Goal: Navigation & Orientation: Understand site structure

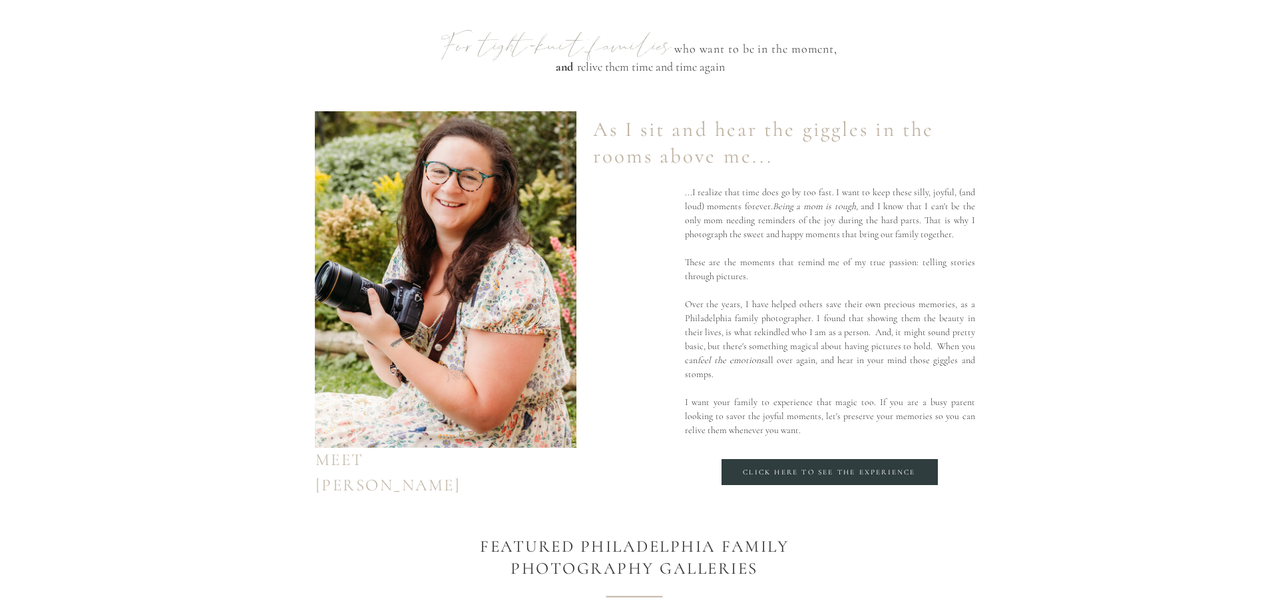
scroll to position [865, 0]
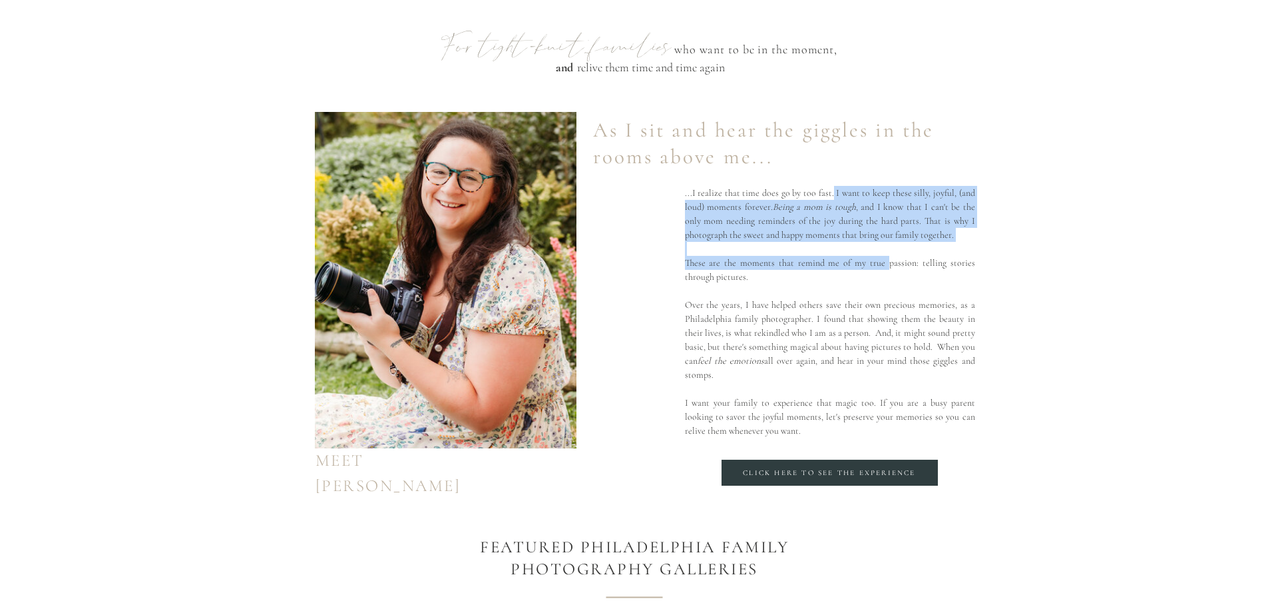
drag, startPoint x: 891, startPoint y: 256, endPoint x: 832, endPoint y: 198, distance: 82.4
click at [832, 198] on p "...I realize that time does go by too fast. I want to keep these silly, joyful,…" at bounding box center [830, 327] width 290 height 282
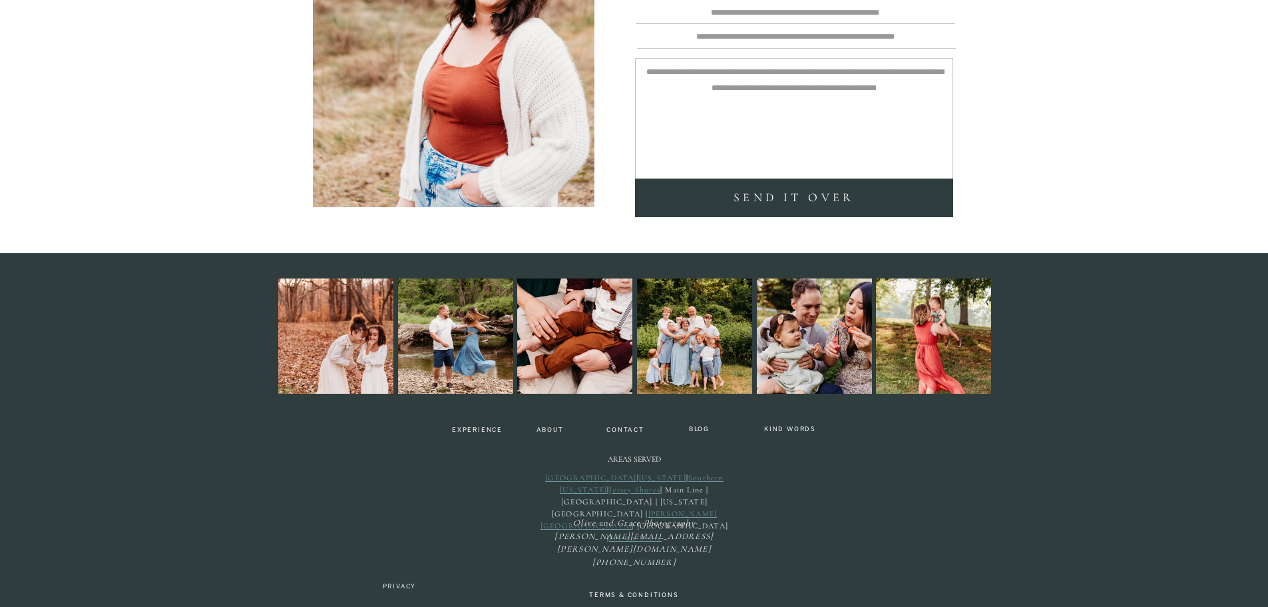
scroll to position [3662, 0]
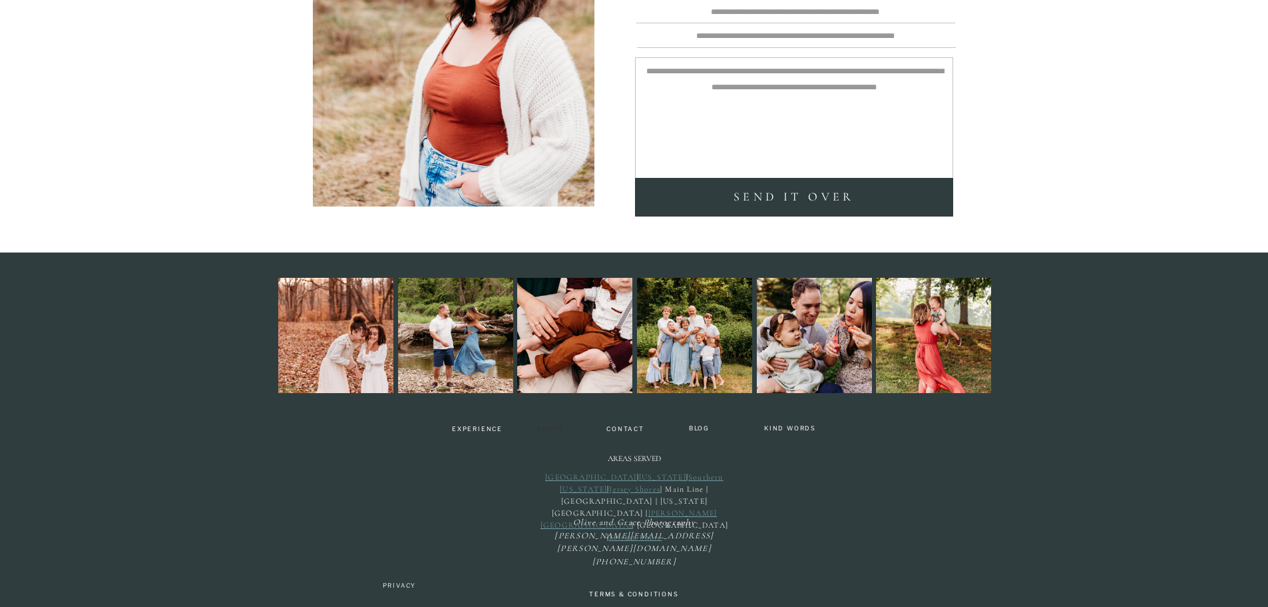
click at [553, 426] on nav "About" at bounding box center [550, 429] width 39 height 8
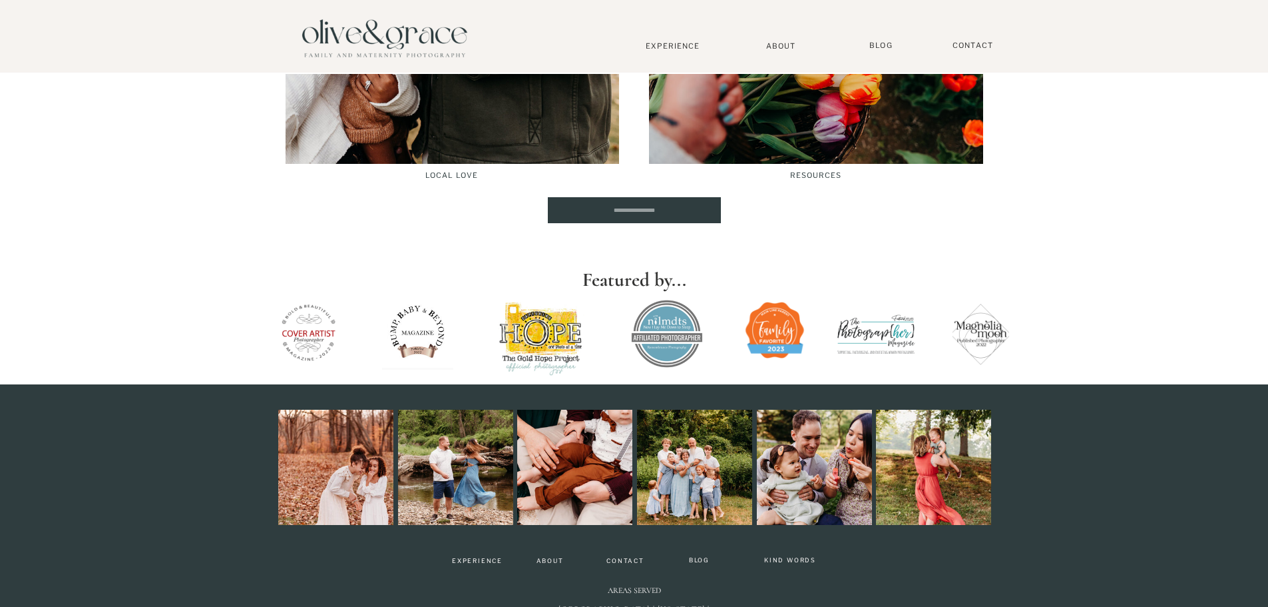
scroll to position [2330, 0]
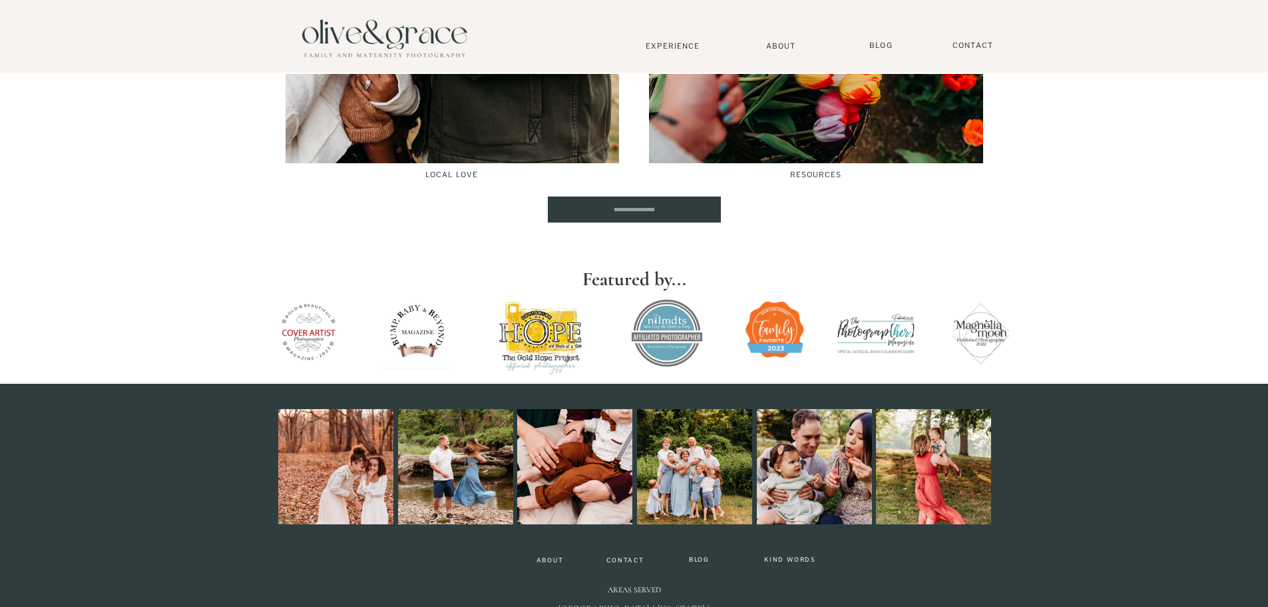
click at [483, 557] on nav "Experience" at bounding box center [477, 561] width 63 height 9
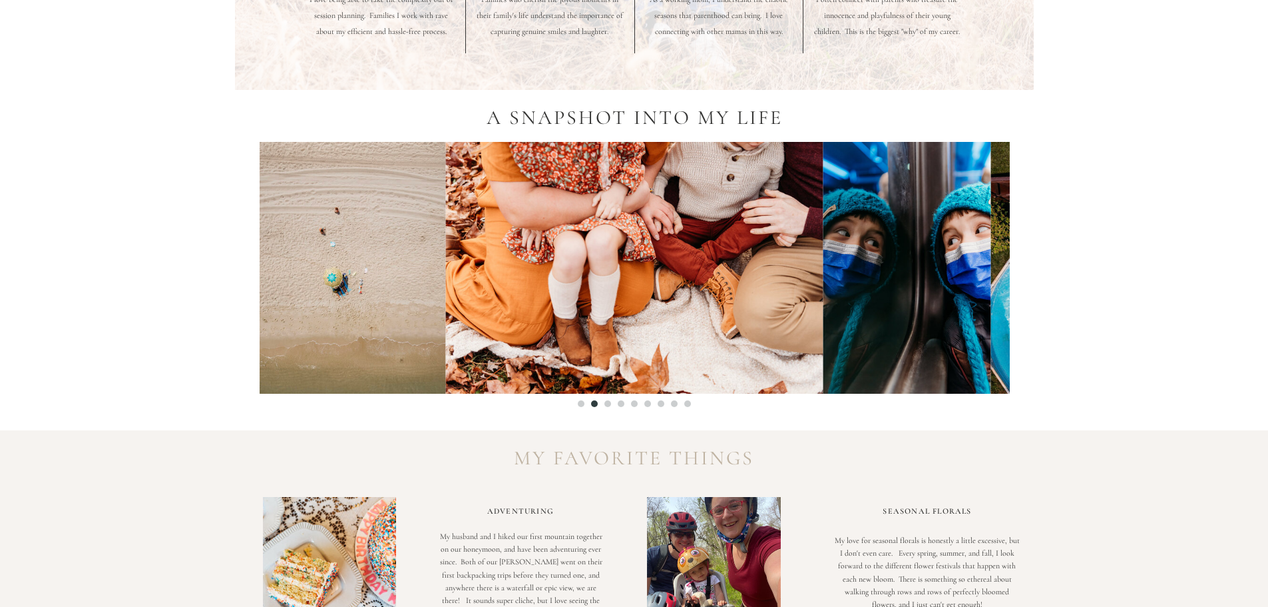
scroll to position [999, 0]
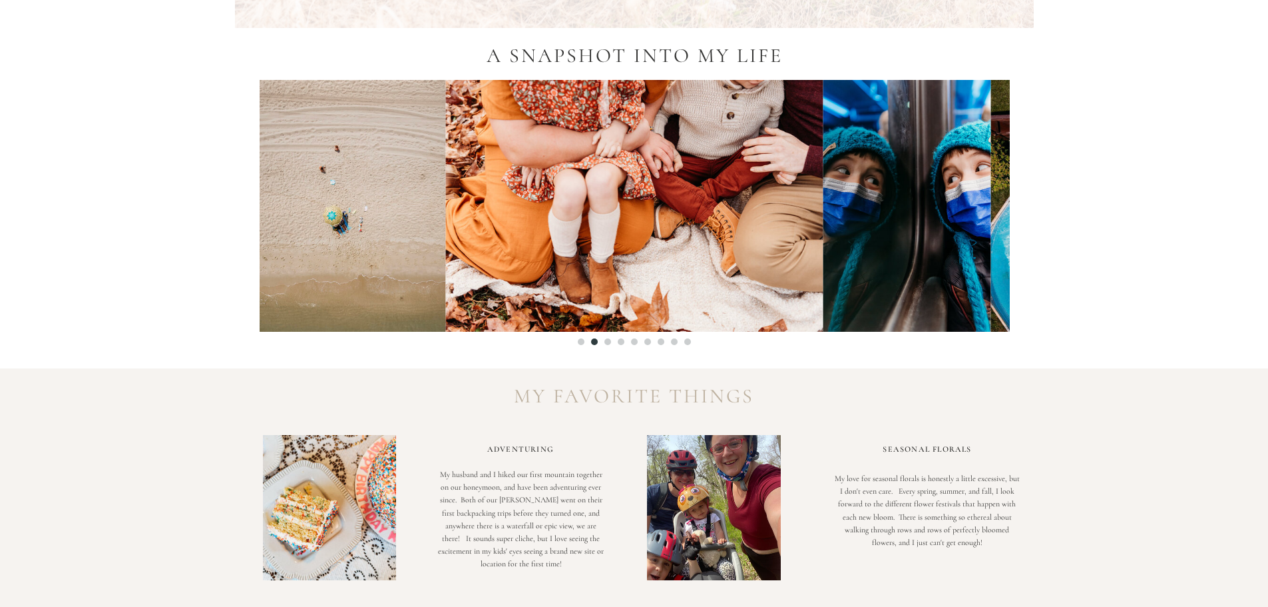
click at [1003, 234] on img at bounding box center [1159, 206] width 337 height 252
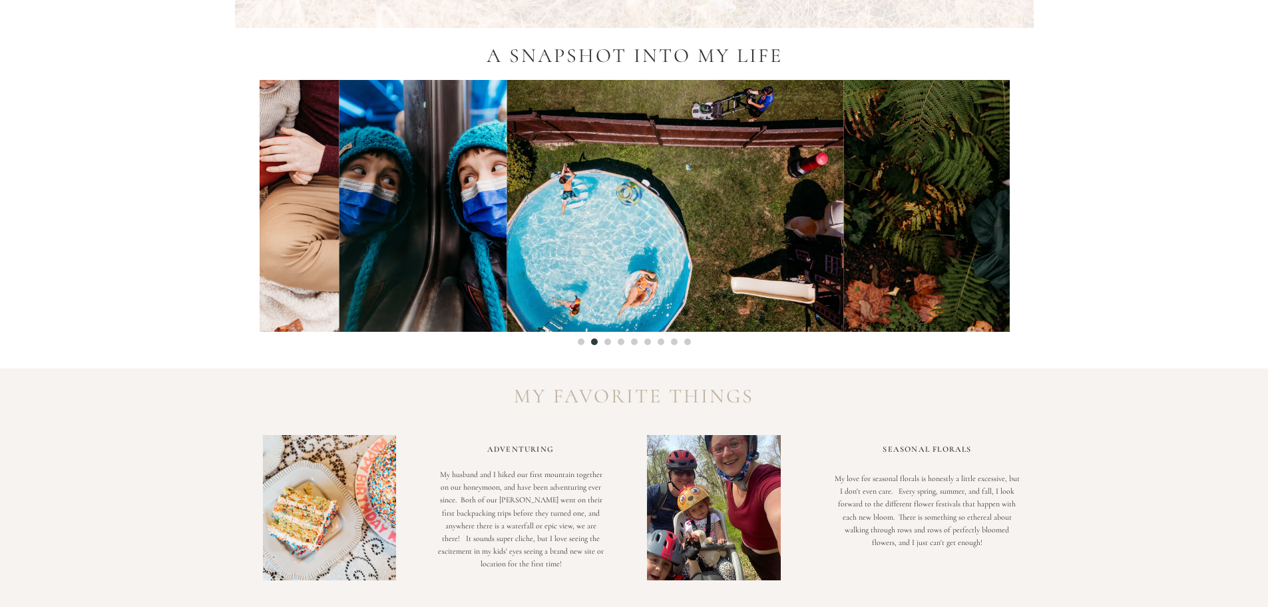
click at [451, 268] on div at bounding box center [147, 206] width 750 height 252
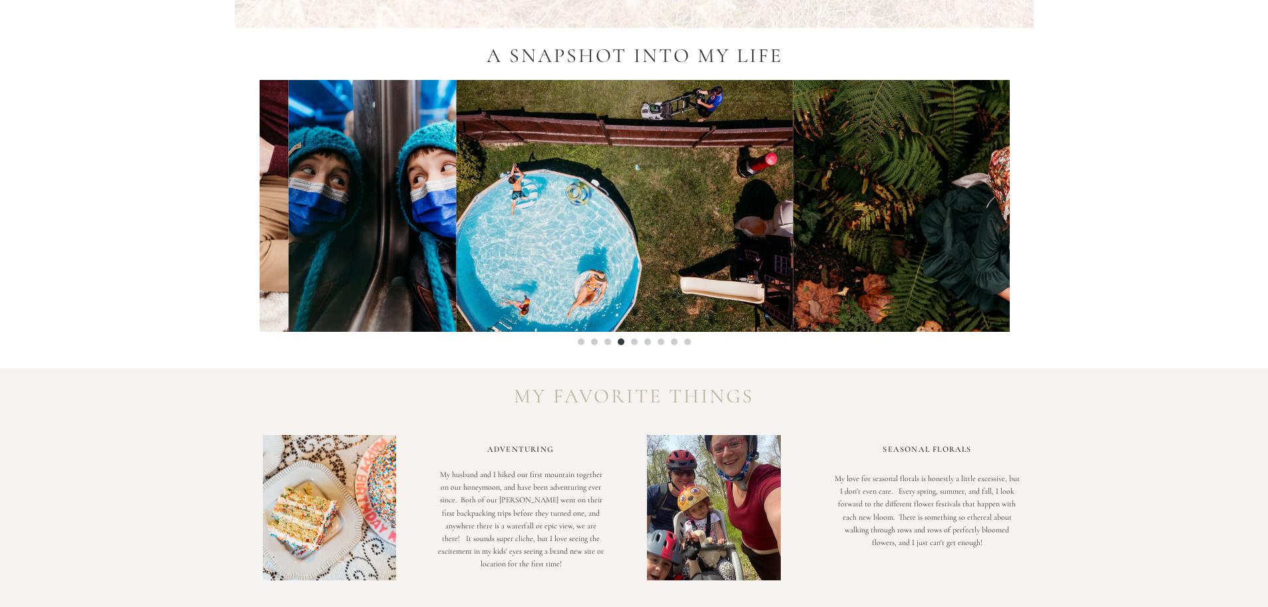
click at [475, 264] on img at bounding box center [624, 206] width 337 height 252
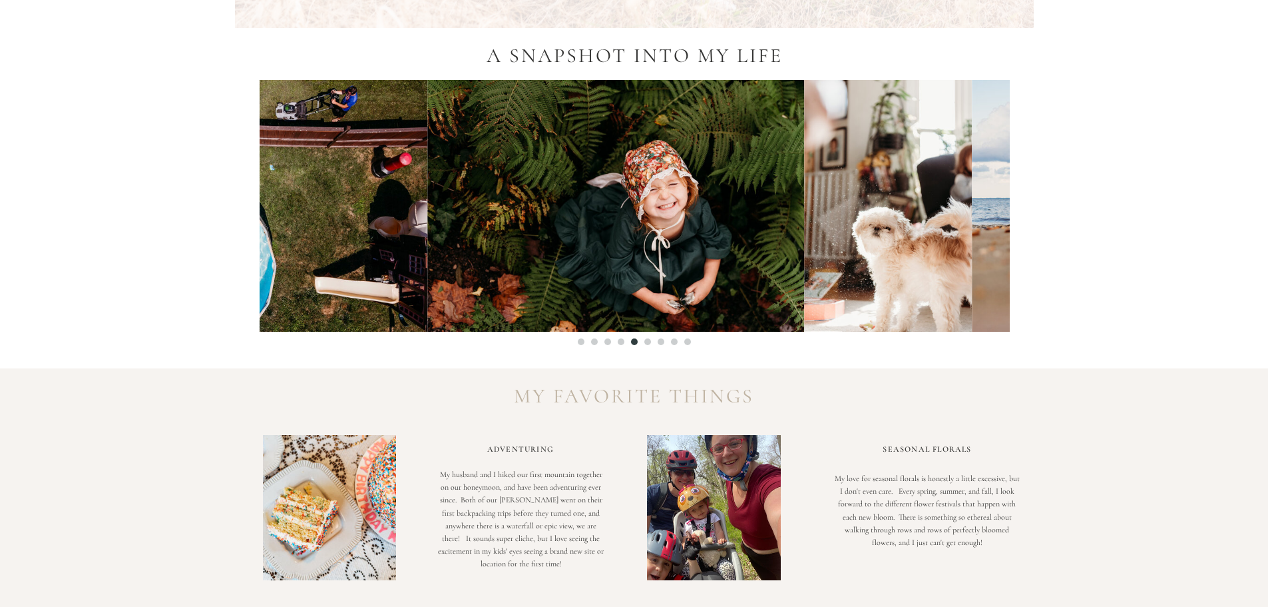
click at [427, 250] on img at bounding box center [615, 206] width 377 height 252
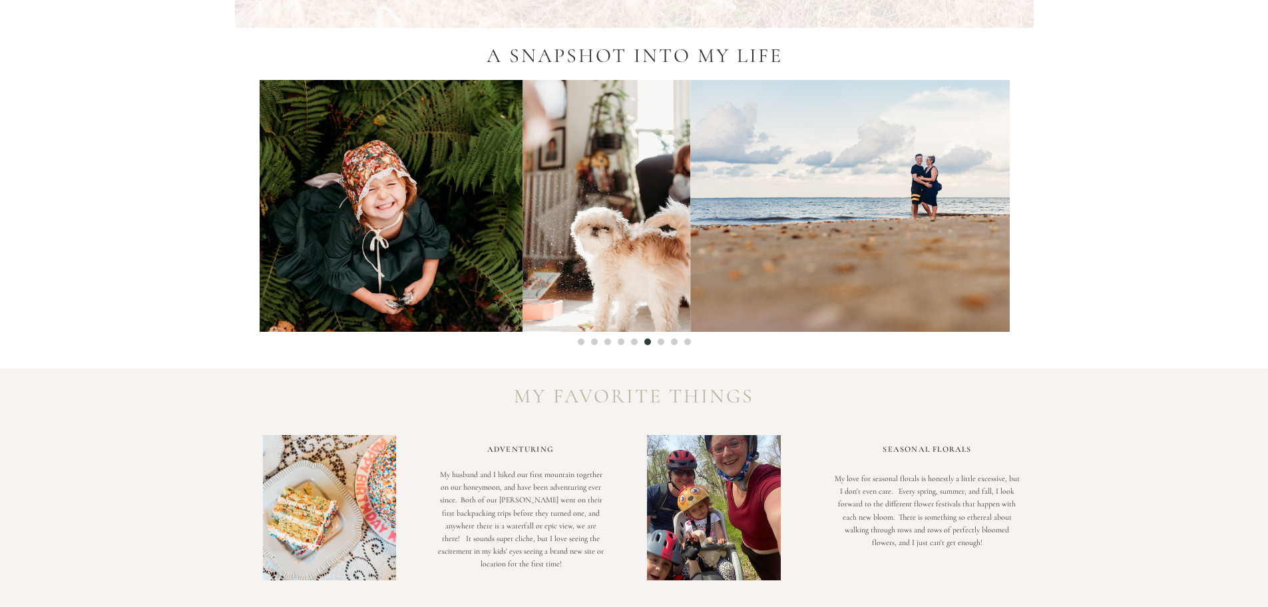
click at [523, 238] on img at bounding box center [607, 206] width 168 height 252
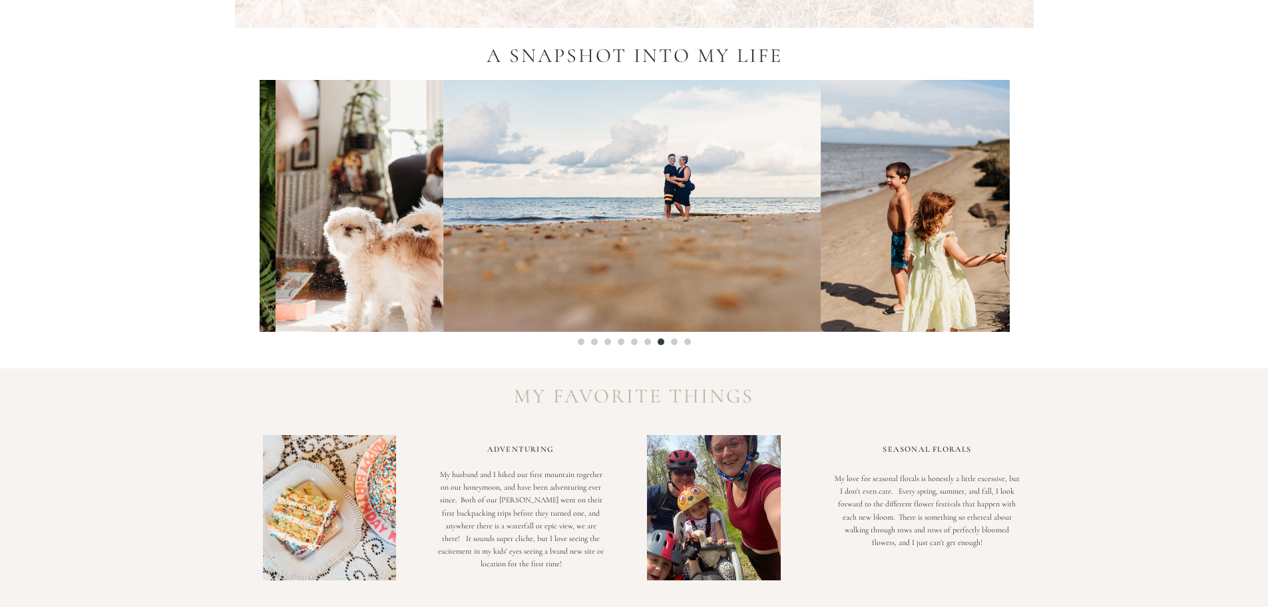
click at [531, 232] on img at bounding box center [632, 206] width 377 height 252
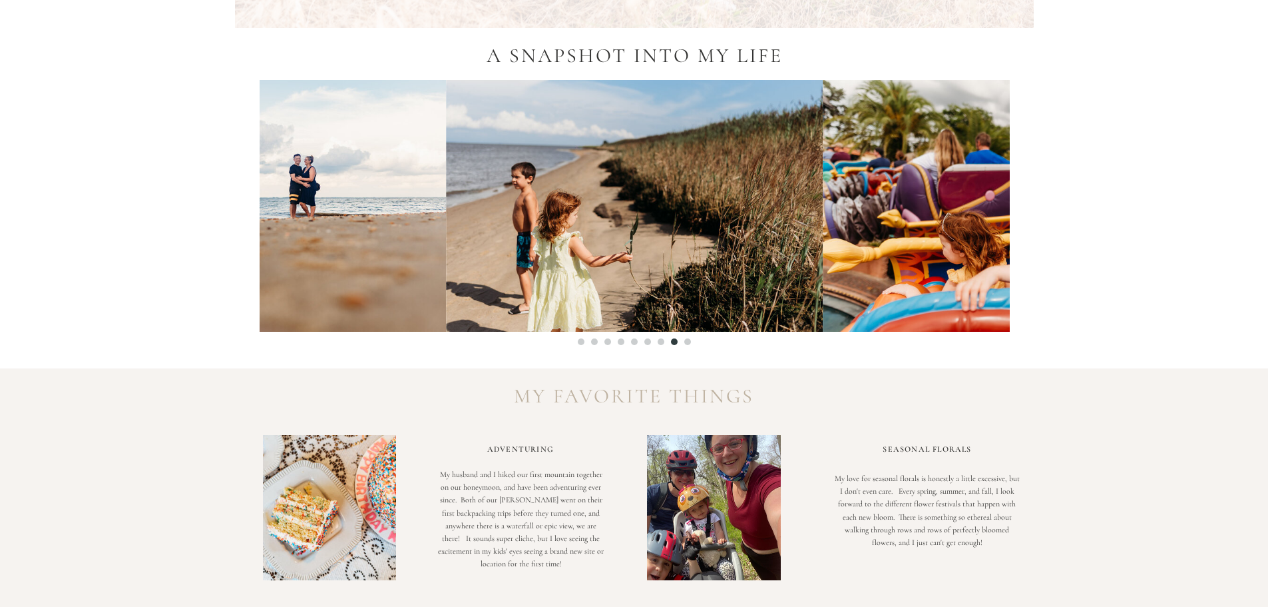
click at [446, 220] on img at bounding box center [634, 206] width 377 height 252
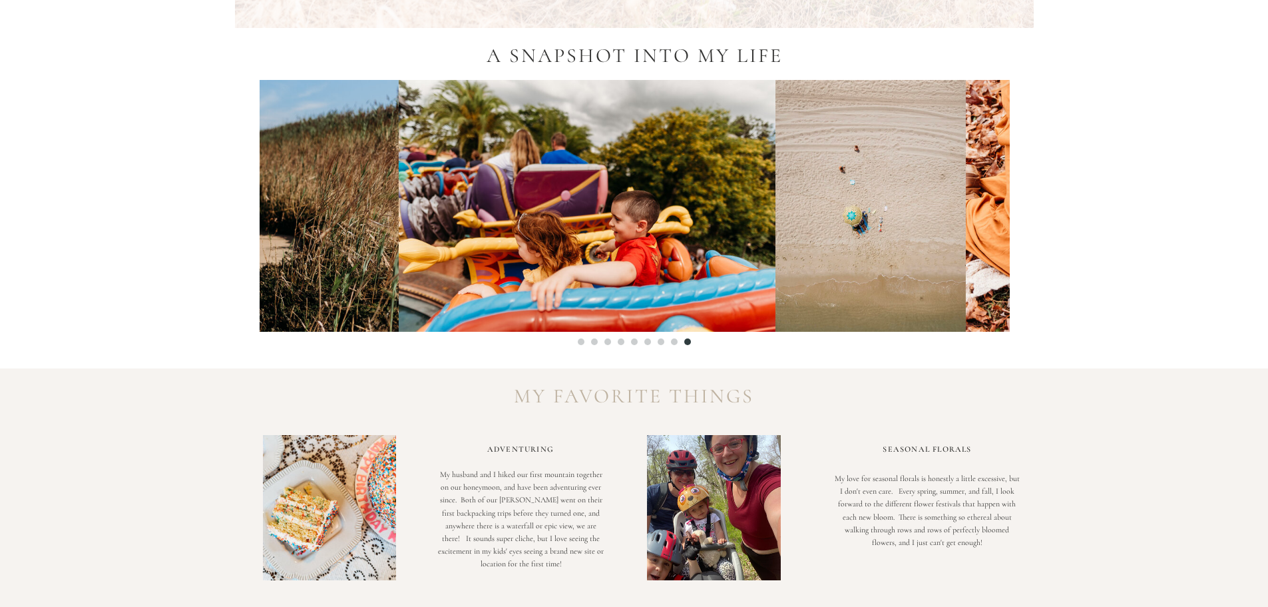
click at [404, 190] on img at bounding box center [587, 206] width 377 height 252
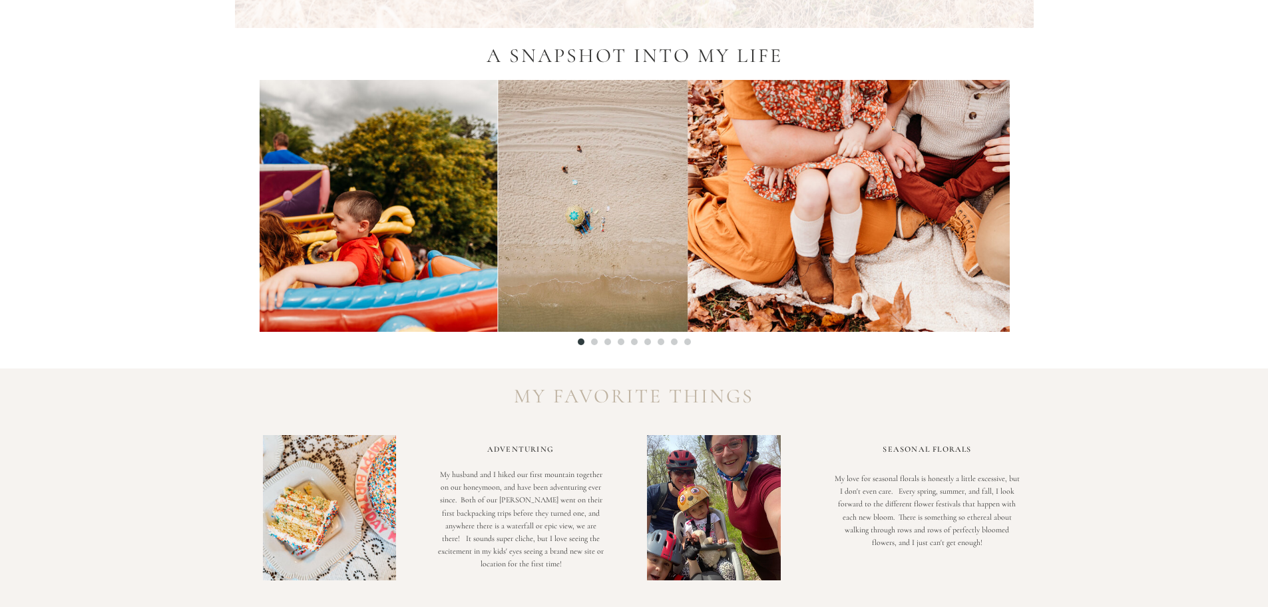
click at [498, 198] on img at bounding box center [593, 206] width 190 height 252
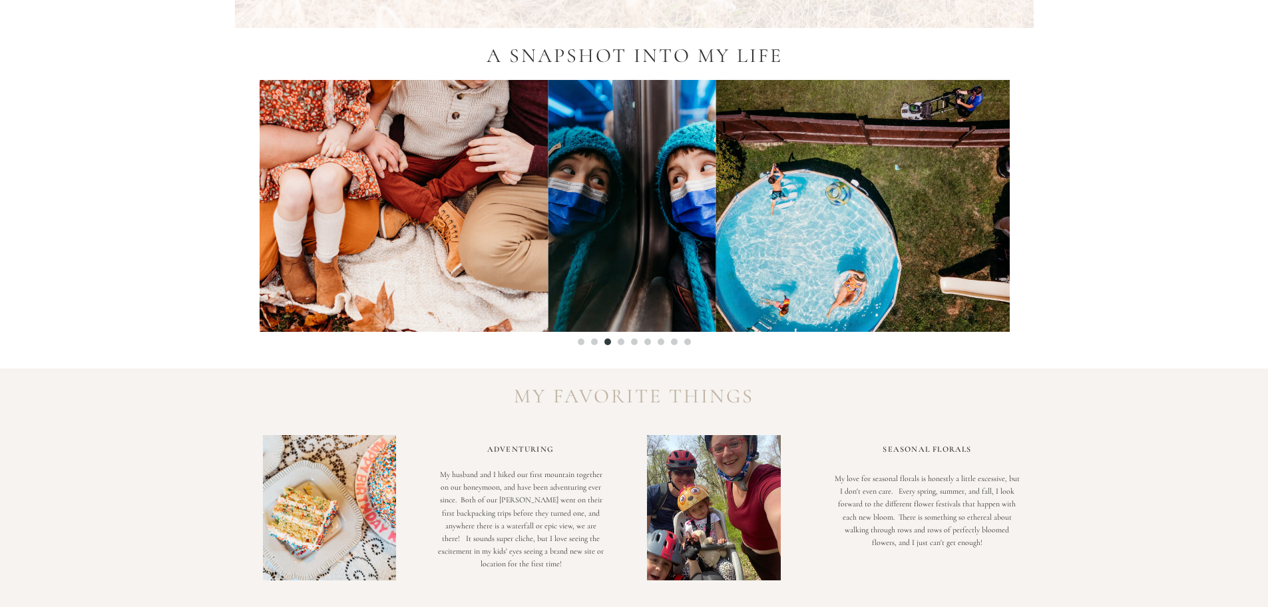
click at [351, 216] on img at bounding box center [359, 206] width 377 height 252
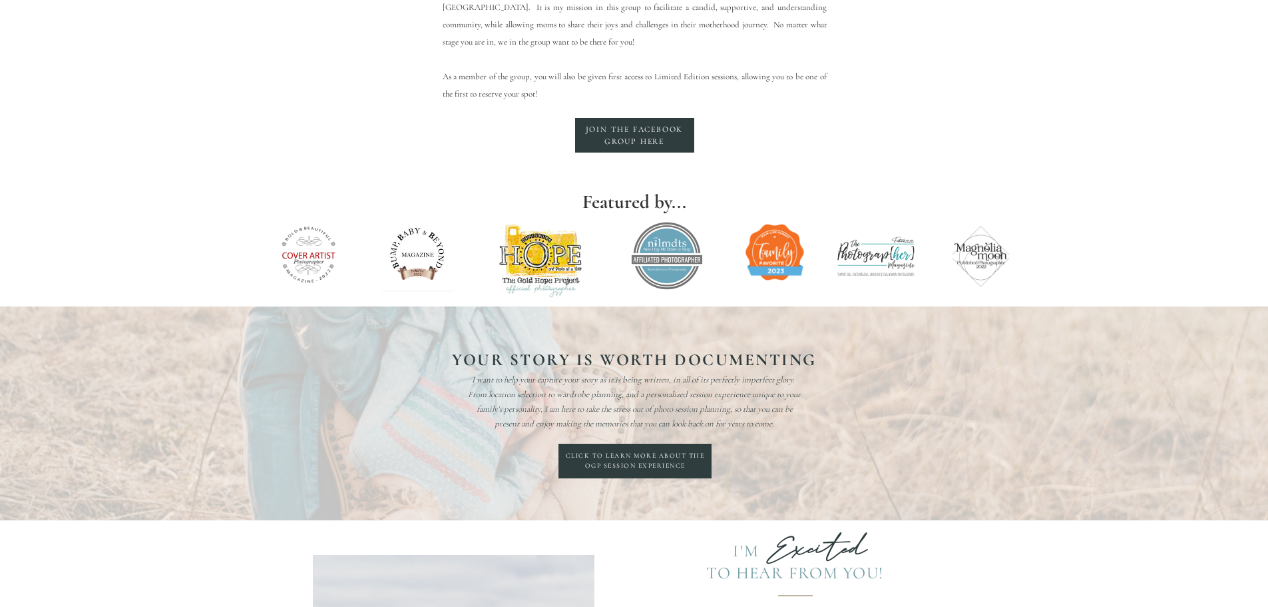
scroll to position [2264, 0]
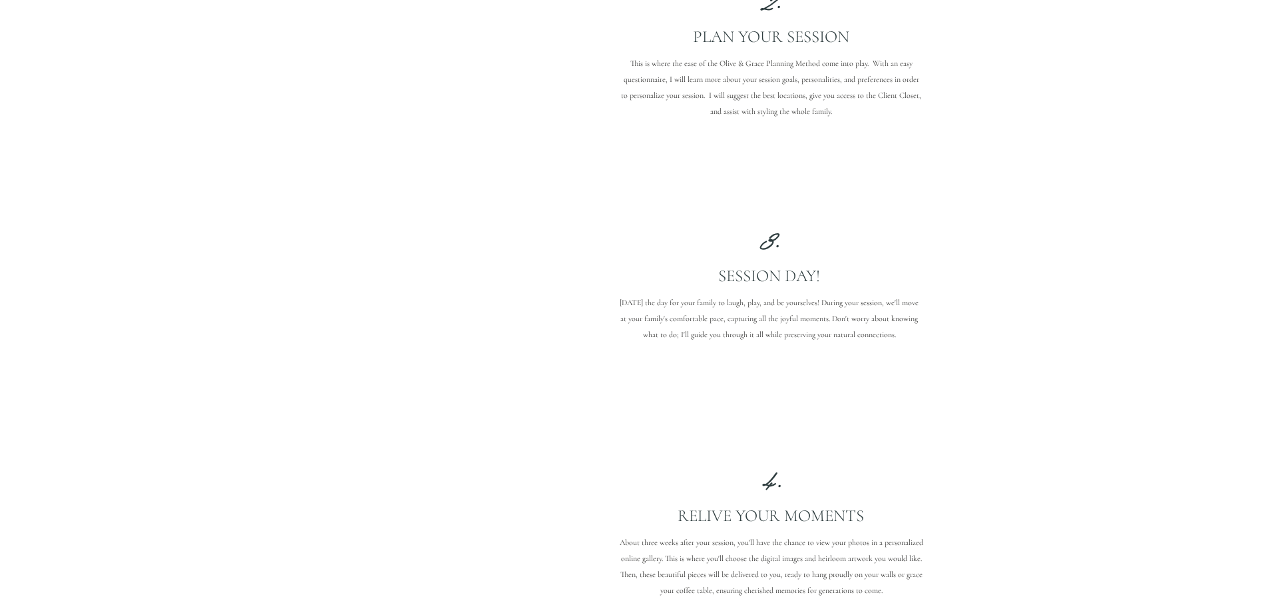
scroll to position [1531, 0]
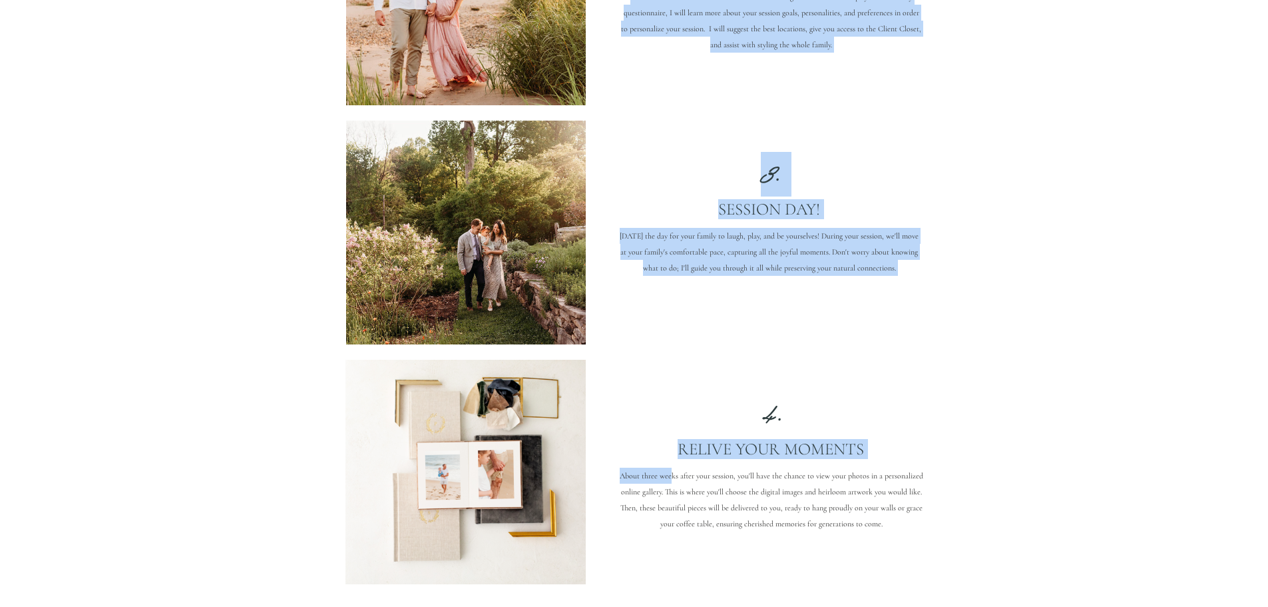
drag, startPoint x: 618, startPoint y: 473, endPoint x: 680, endPoint y: 481, distance: 63.0
click at [684, 482] on p "About three weeks after your session, you'll have the chance to view your photo…" at bounding box center [772, 508] width 304 height 82
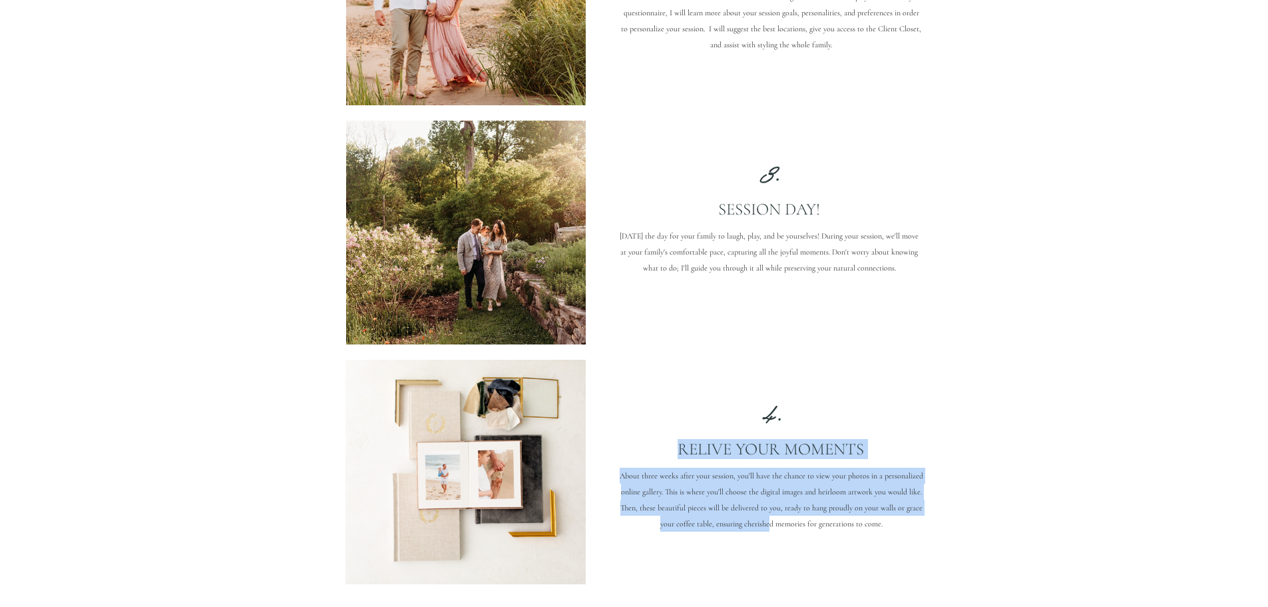
drag, startPoint x: 770, startPoint y: 523, endPoint x: 642, endPoint y: 453, distance: 146.0
click at [642, 453] on div "Get in touch If my work and process resonate with you, reach out! This is when …" at bounding box center [634, 113] width 799 height 1139
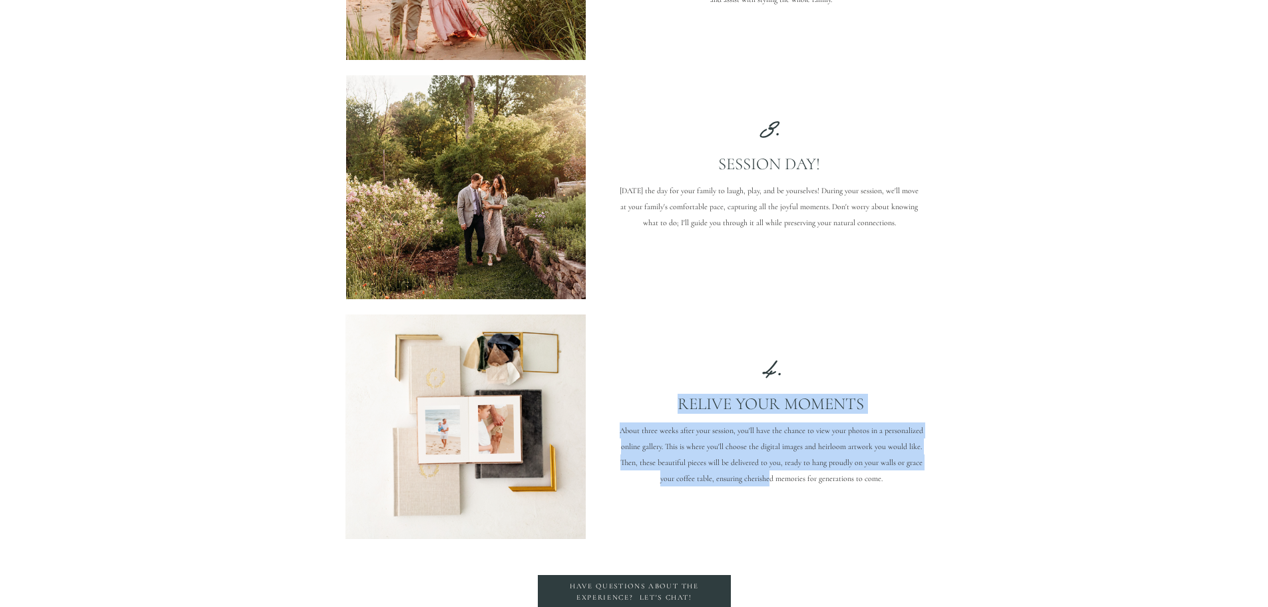
scroll to position [1598, 0]
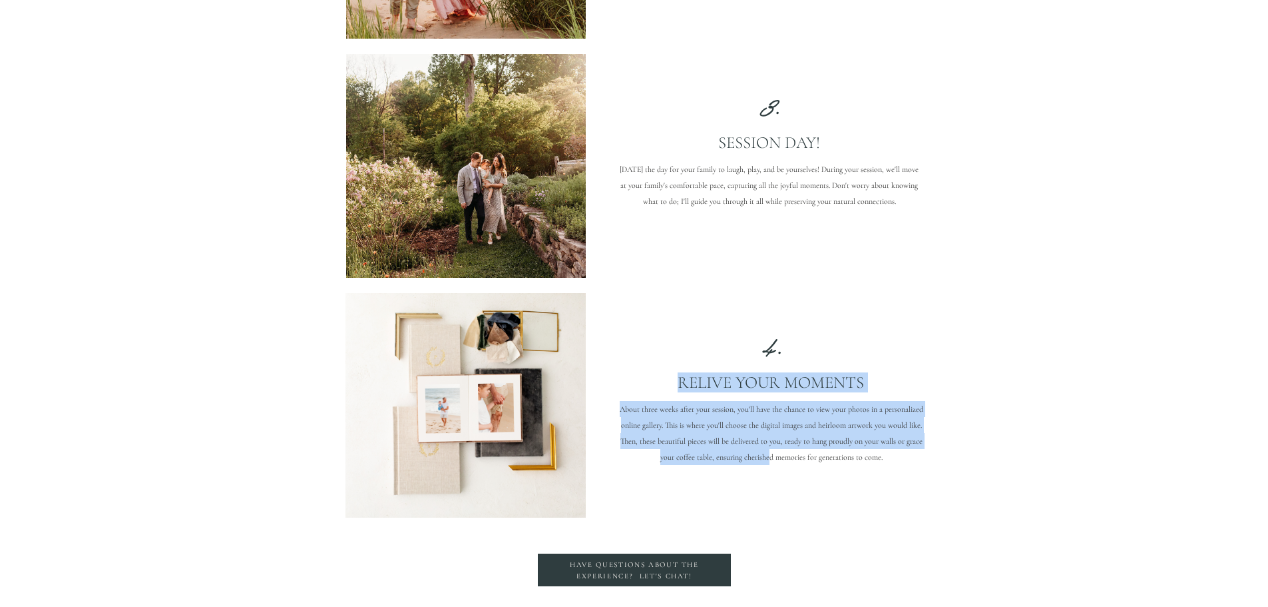
click at [687, 481] on p "About three weeks after your session, you'll have the chance to view your photo…" at bounding box center [772, 442] width 304 height 82
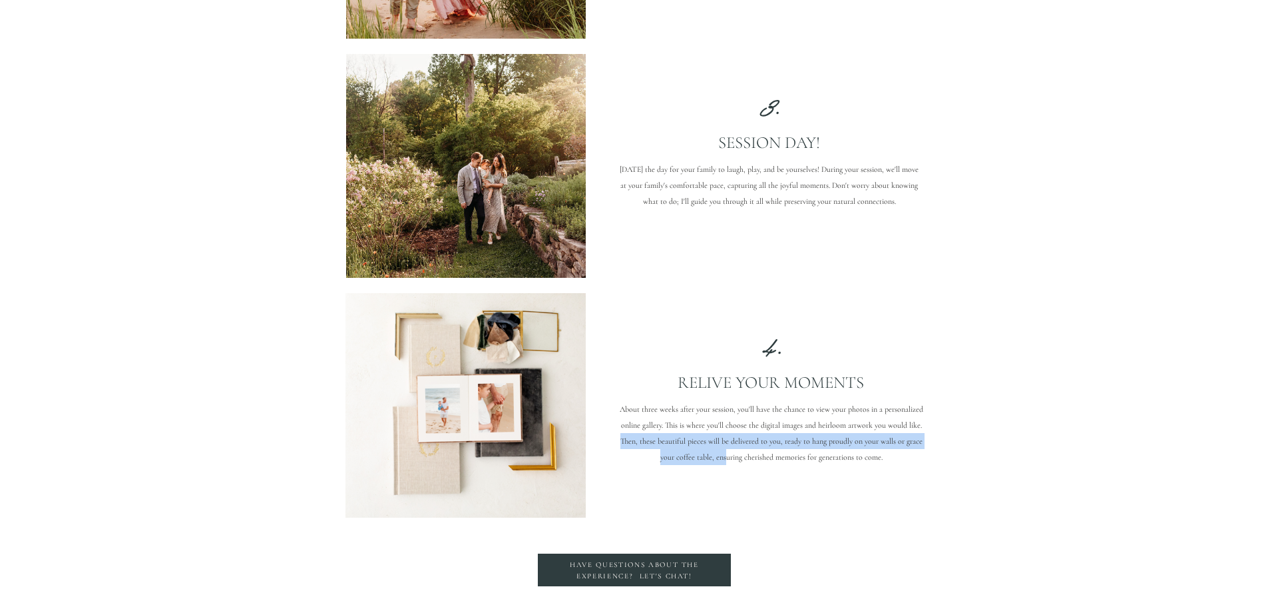
drag, startPoint x: 621, startPoint y: 446, endPoint x: 724, endPoint y: 473, distance: 106.7
click at [724, 473] on p "About three weeks after your session, you'll have the chance to view your photo…" at bounding box center [772, 442] width 304 height 82
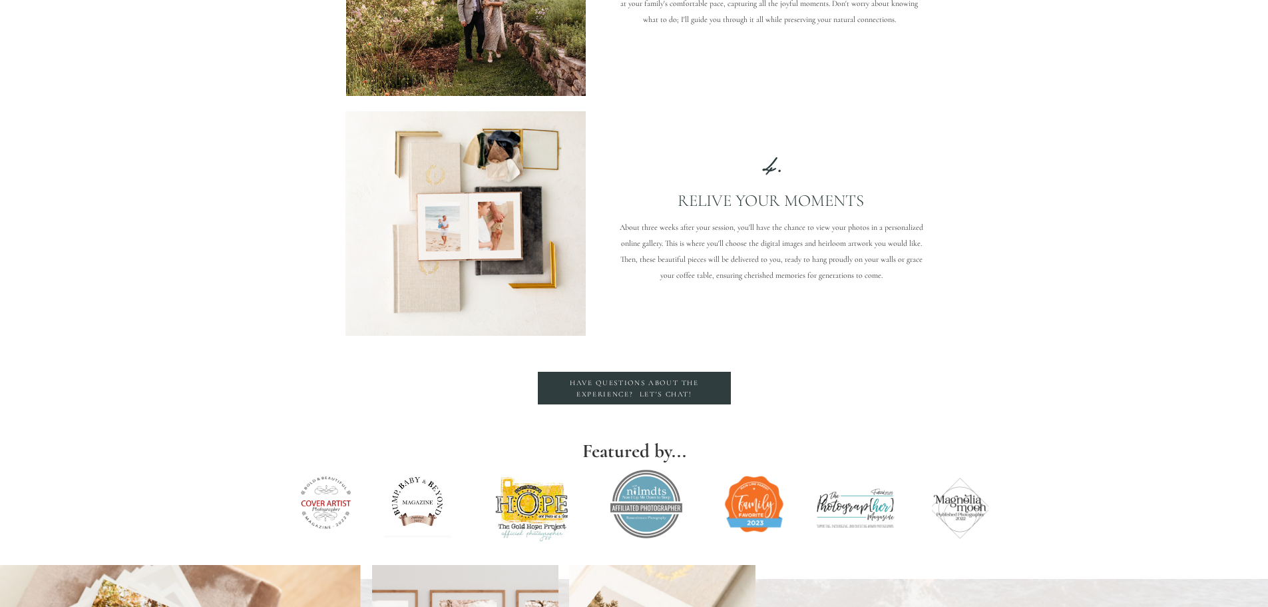
scroll to position [1798, 0]
